Goal: Find specific page/section: Find specific page/section

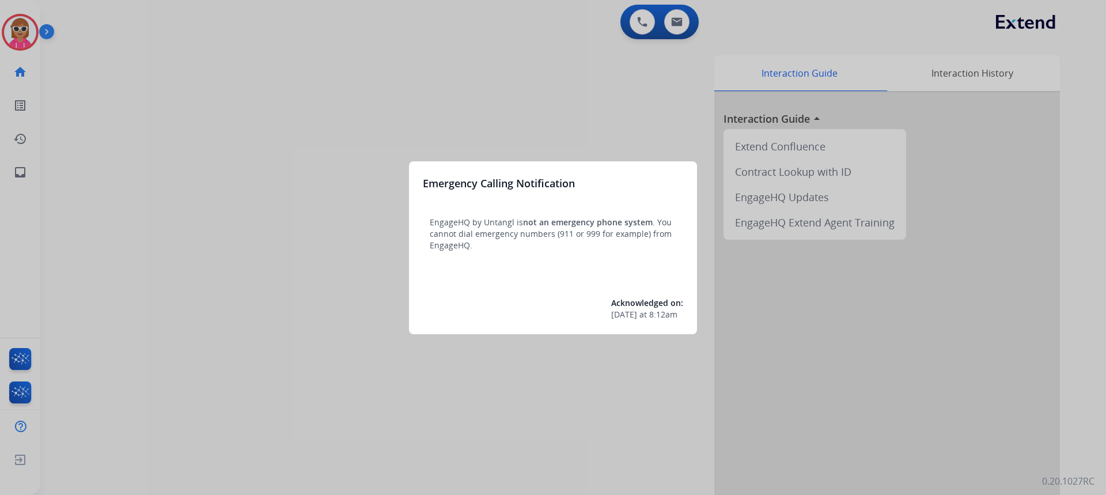
click at [274, 234] on div at bounding box center [553, 247] width 1106 height 495
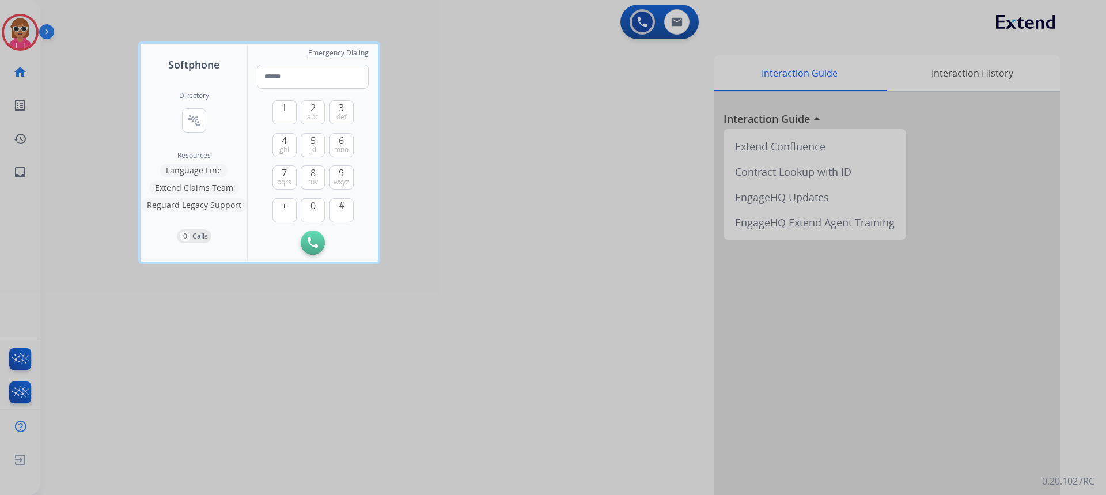
click at [116, 80] on div at bounding box center [553, 247] width 1106 height 495
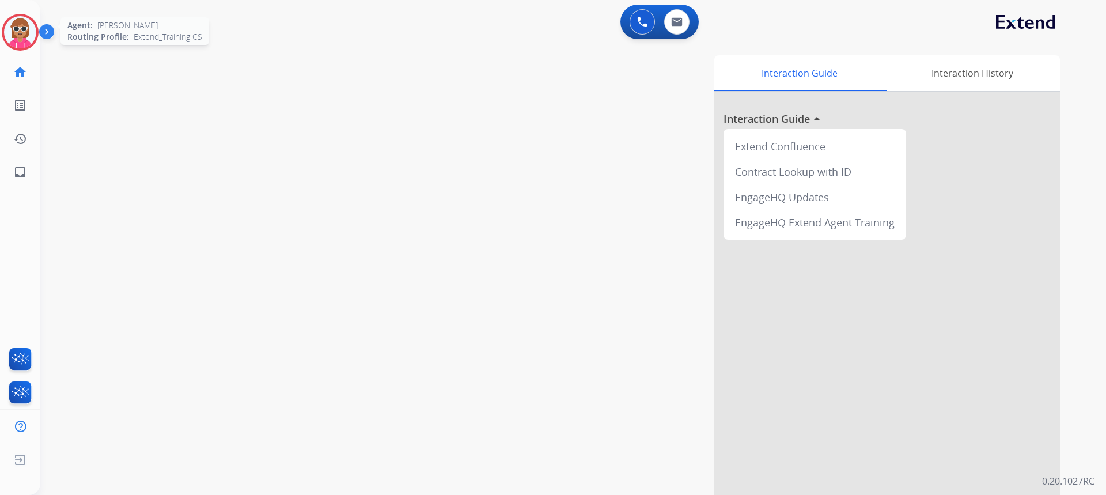
click at [22, 31] on img at bounding box center [20, 32] width 32 height 32
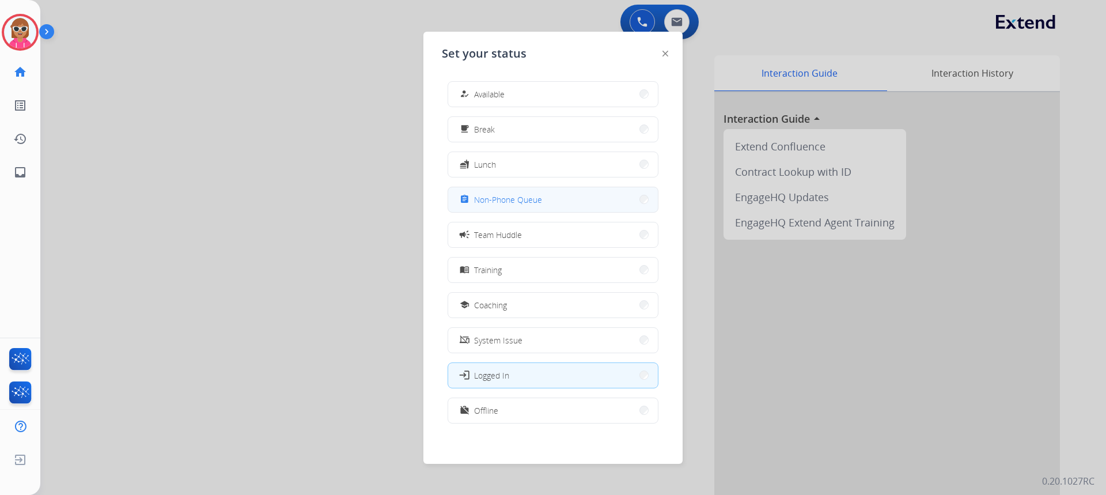
click at [535, 202] on span "Non-Phone Queue" at bounding box center [508, 200] width 68 height 12
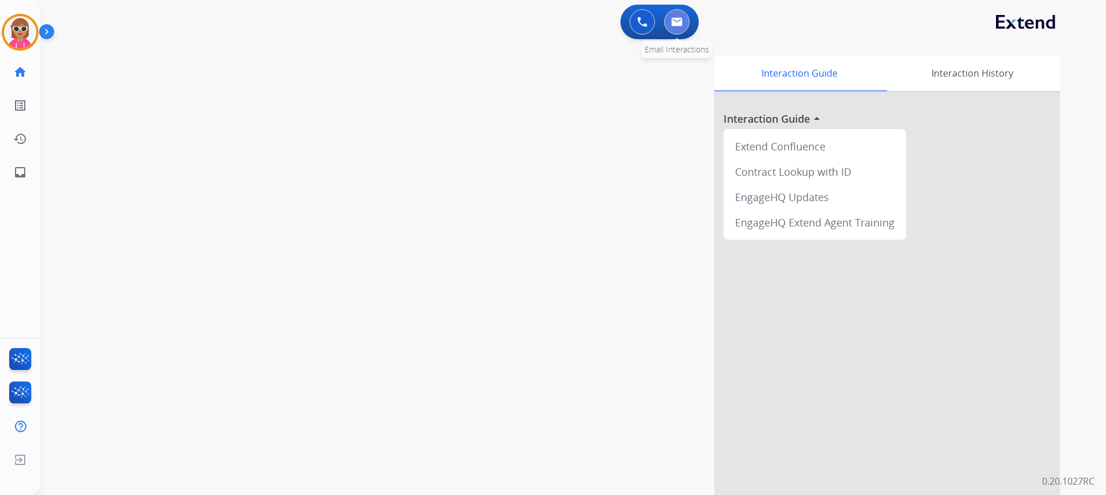
click at [677, 26] on img at bounding box center [677, 21] width 12 height 9
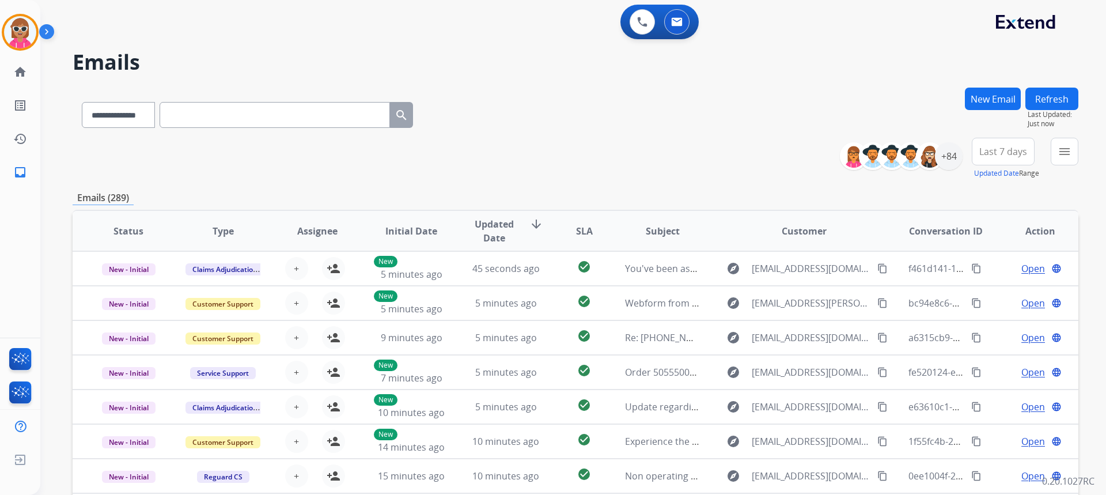
click at [210, 108] on input "text" at bounding box center [275, 115] width 230 height 26
paste input "**********"
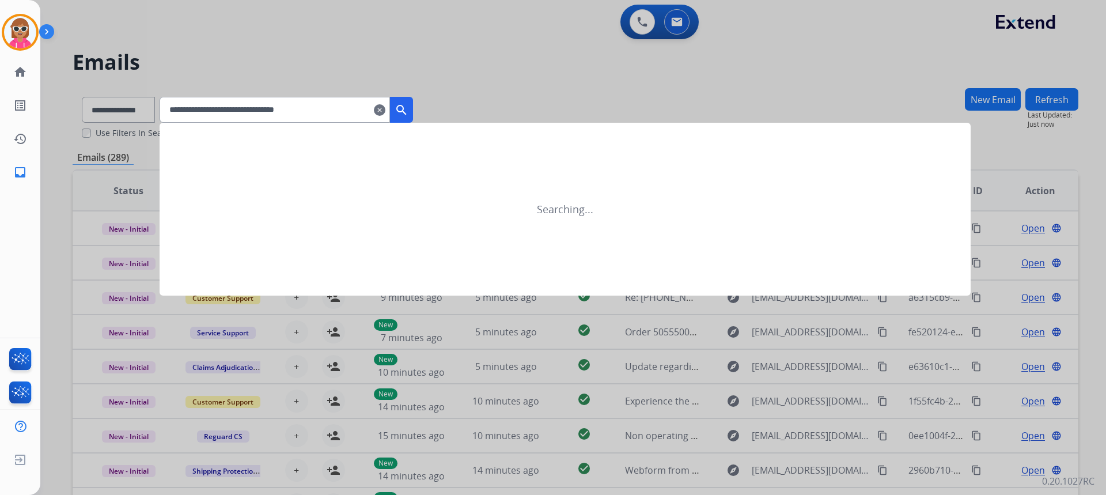
type input "**********"
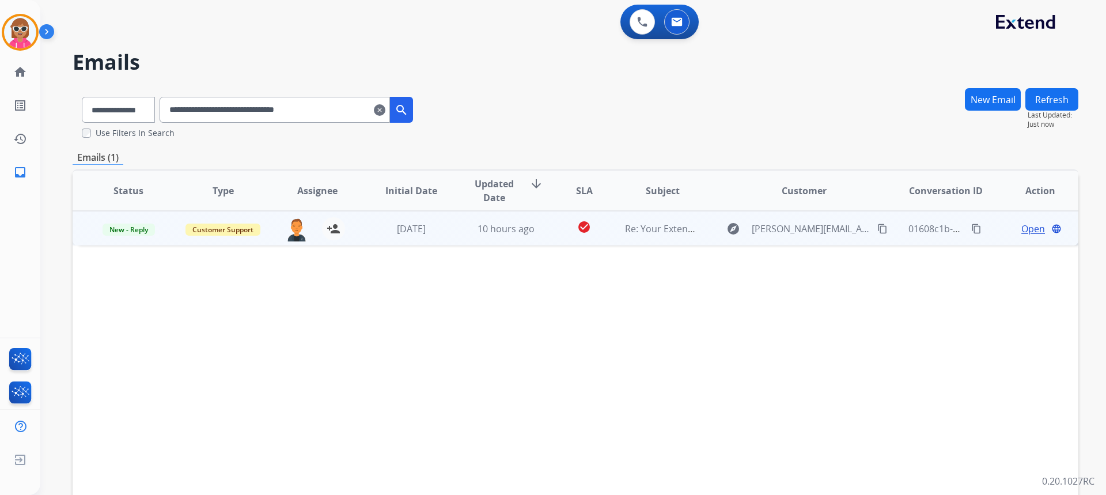
click at [1022, 229] on span "Open" at bounding box center [1034, 229] width 24 height 14
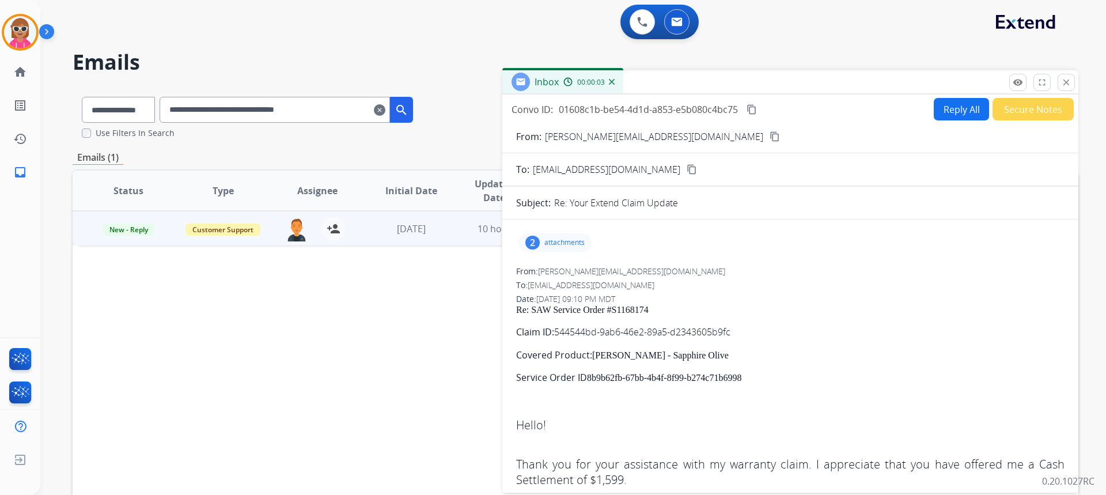
click at [770, 137] on mat-icon "content_copy" at bounding box center [775, 136] width 10 height 10
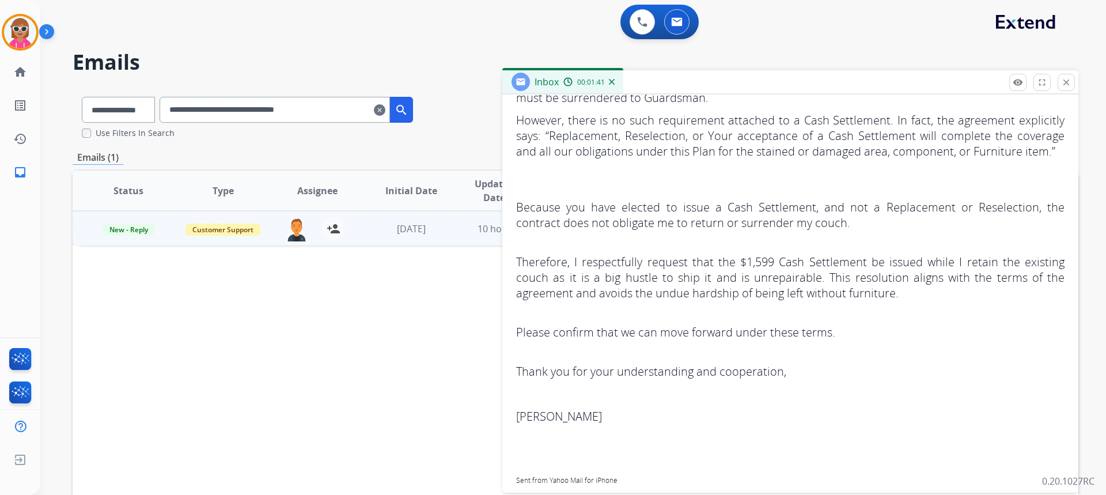
scroll to position [519, 0]
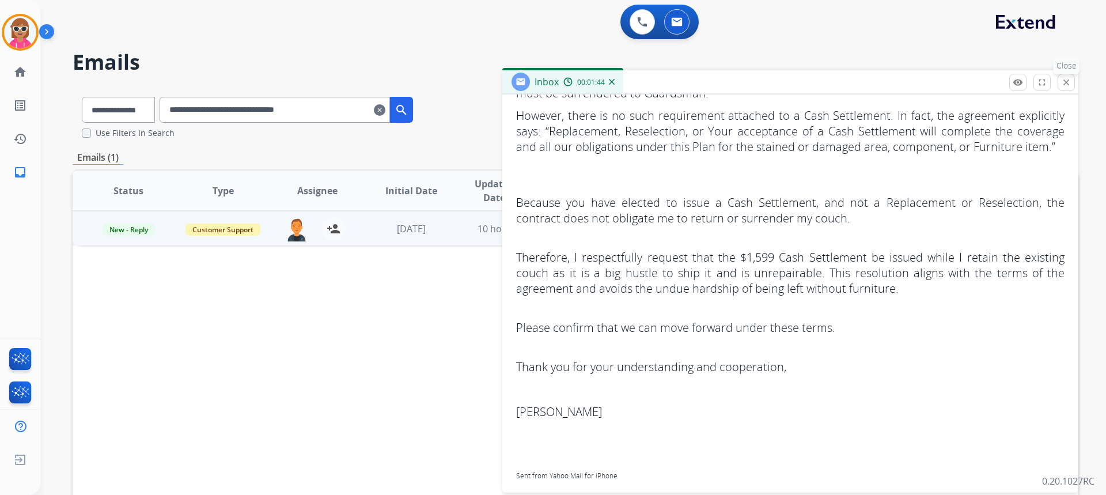
click at [1071, 80] on mat-icon "close" at bounding box center [1066, 82] width 10 height 10
